Goal: Use online tool/utility: Utilize a website feature to perform a specific function

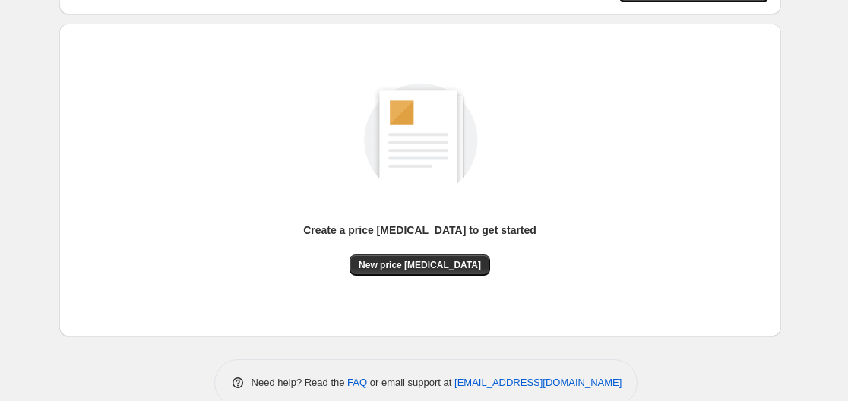
scroll to position [152, 0]
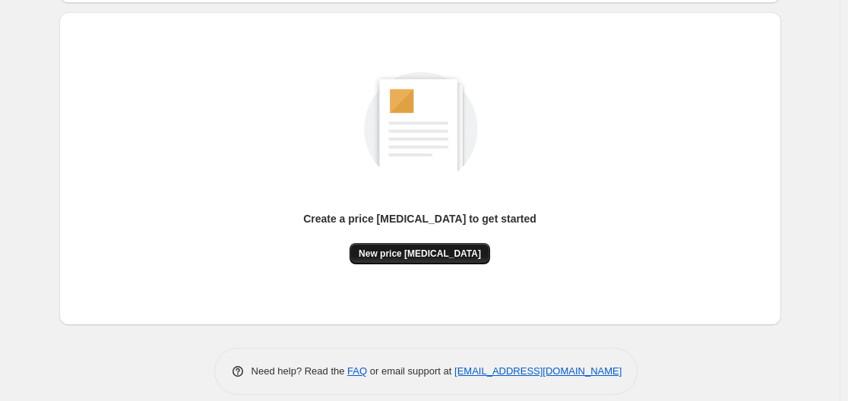
click at [418, 258] on span "New price [MEDICAL_DATA]" at bounding box center [420, 254] width 122 height 12
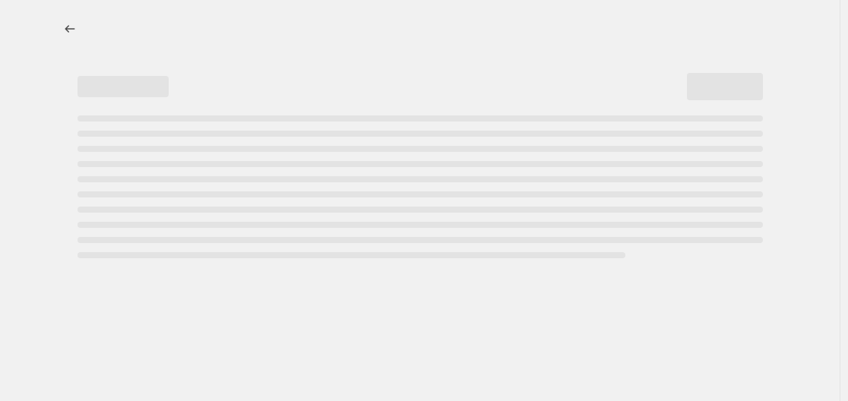
select select "percentage"
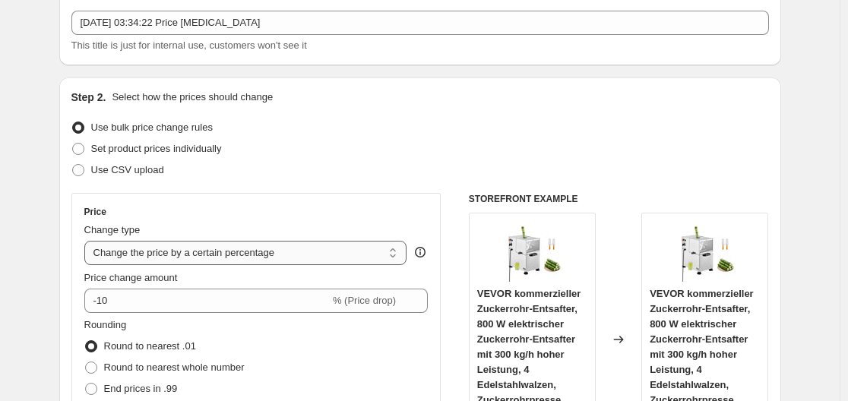
scroll to position [152, 0]
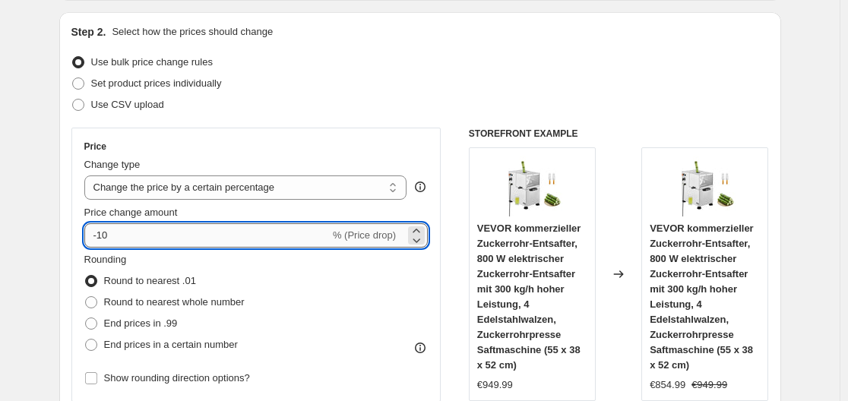
click at [183, 232] on input "-10" at bounding box center [207, 236] width 246 height 24
type input "-1"
type input "-35"
click at [69, 210] on div "Step 2. Select how the prices should change Use bulk price change rules Set pro…" at bounding box center [420, 279] width 722 height 534
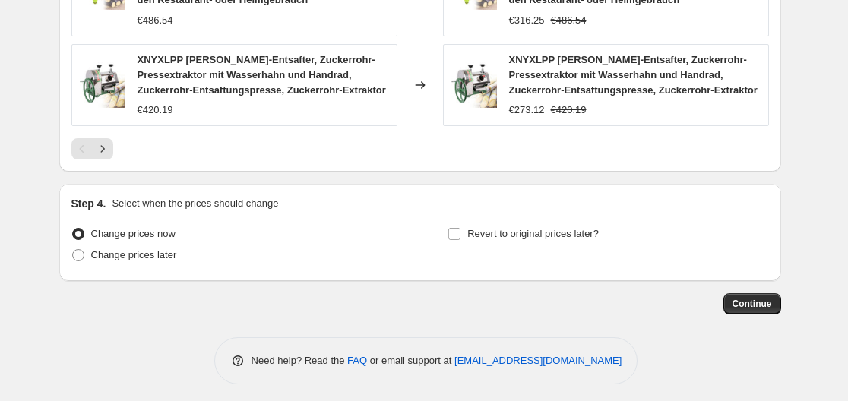
scroll to position [1280, 0]
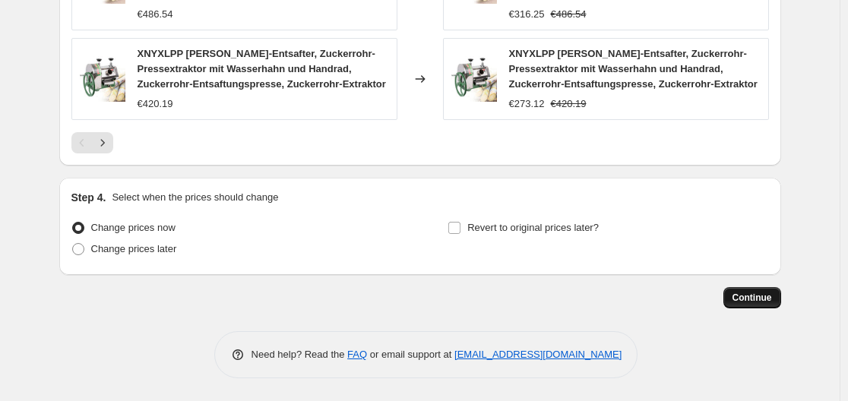
click at [751, 287] on button "Continue" at bounding box center [753, 297] width 58 height 21
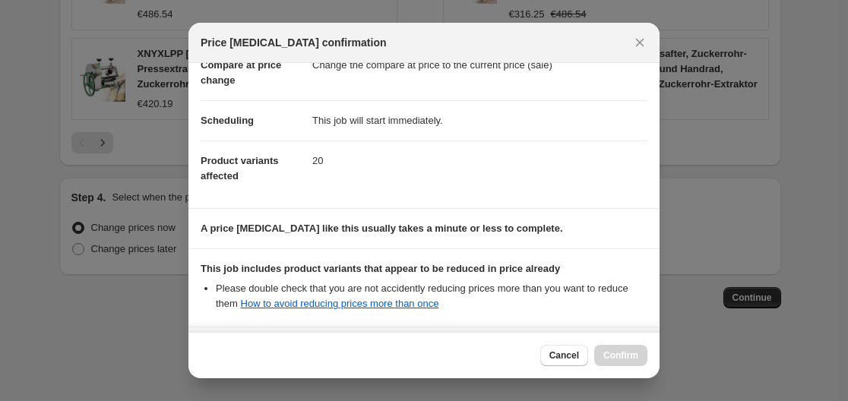
scroll to position [228, 0]
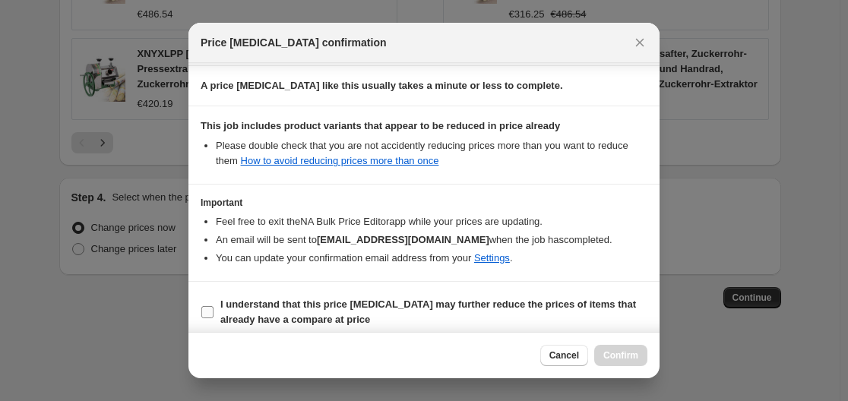
click at [211, 309] on input "I understand that this price [MEDICAL_DATA] may further reduce the prices of it…" at bounding box center [207, 312] width 12 height 12
checkbox input "true"
click at [630, 362] on button "Confirm" at bounding box center [621, 355] width 53 height 21
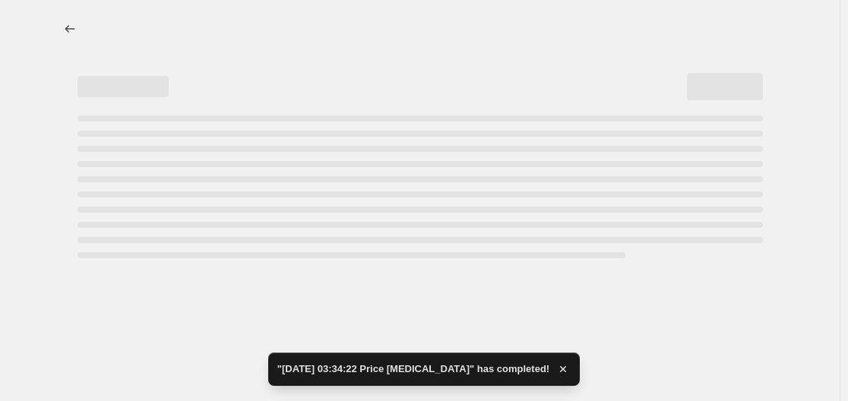
select select "percentage"
